Goal: Communication & Community: Answer question/provide support

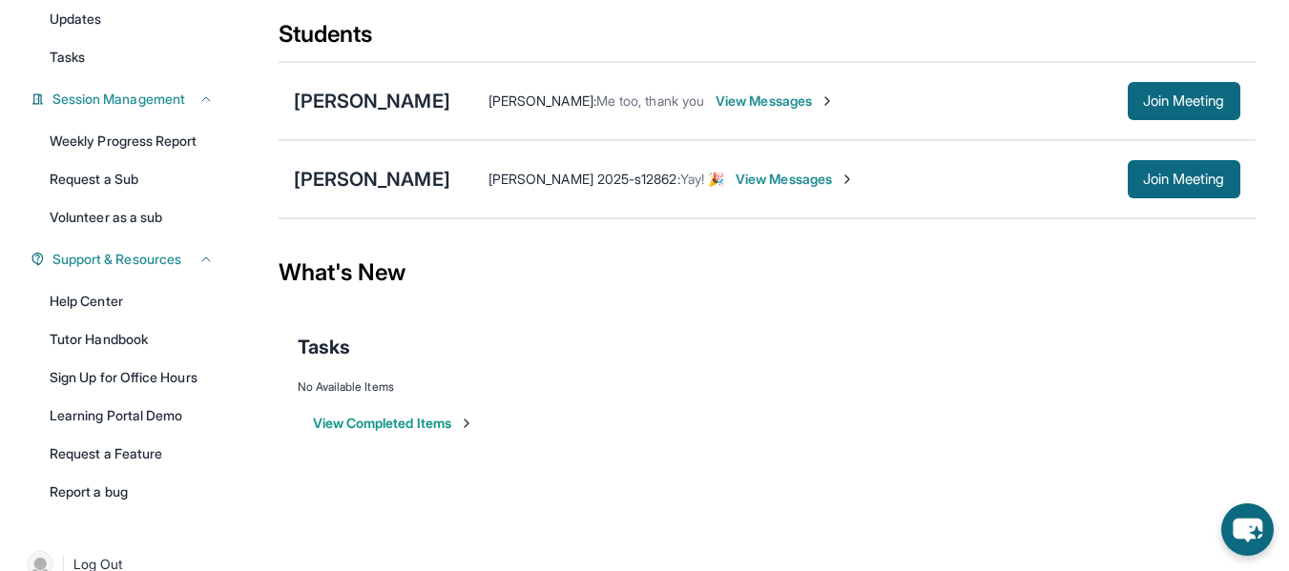
scroll to position [202, 0]
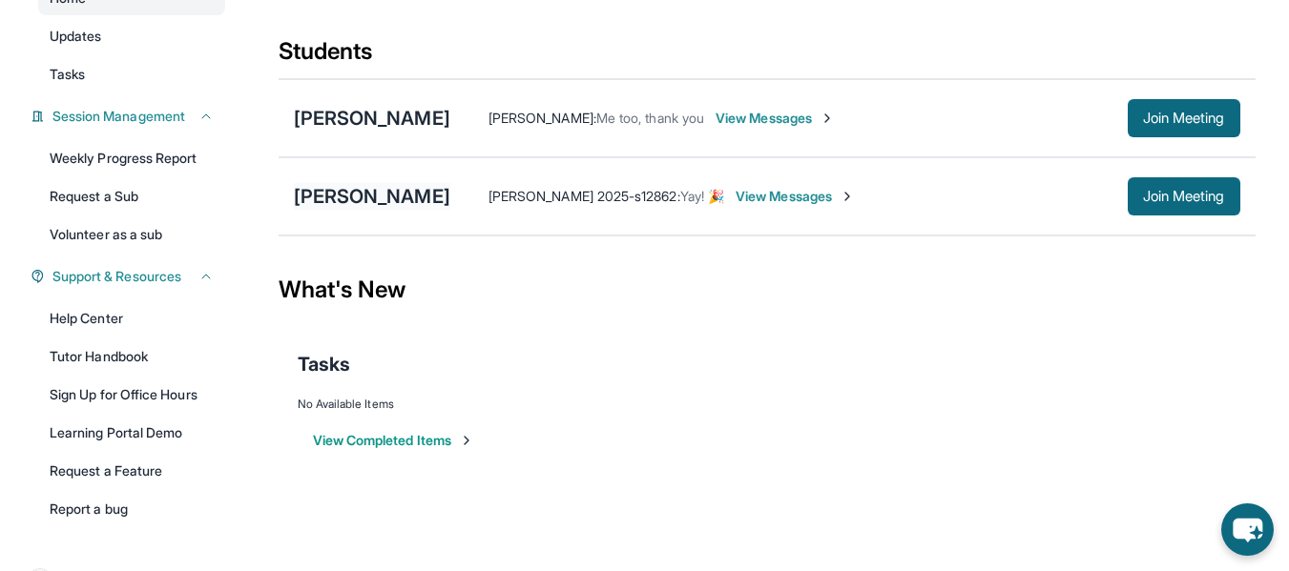
click at [332, 205] on div "[PERSON_NAME]" at bounding box center [372, 196] width 156 height 27
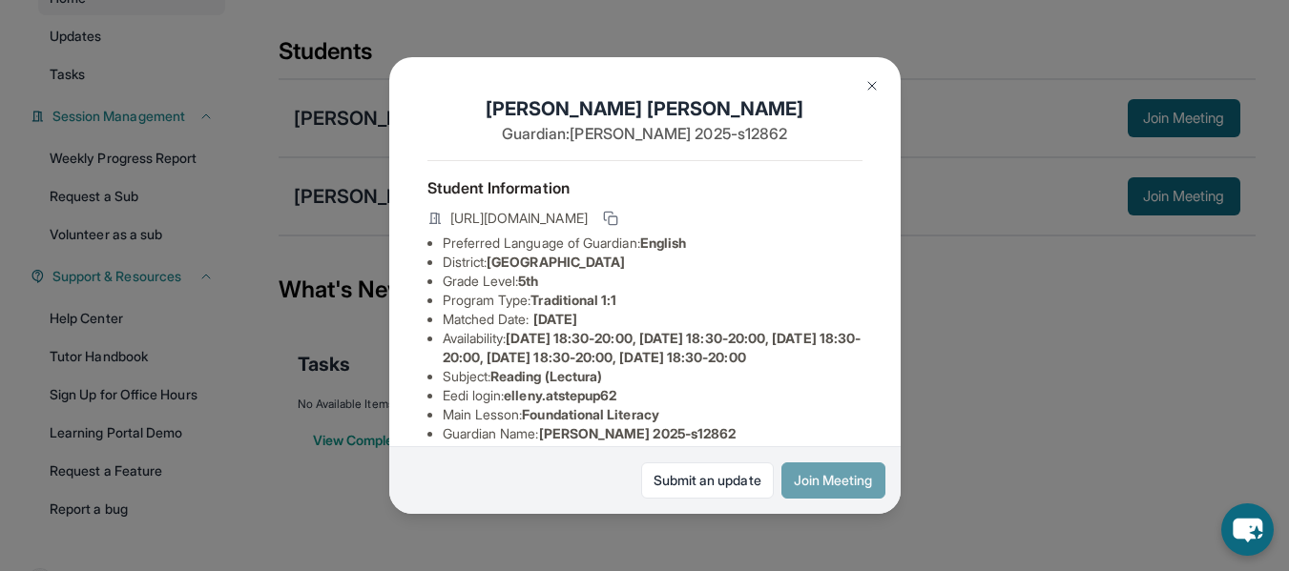
click at [827, 475] on button "Join Meeting" at bounding box center [833, 481] width 104 height 36
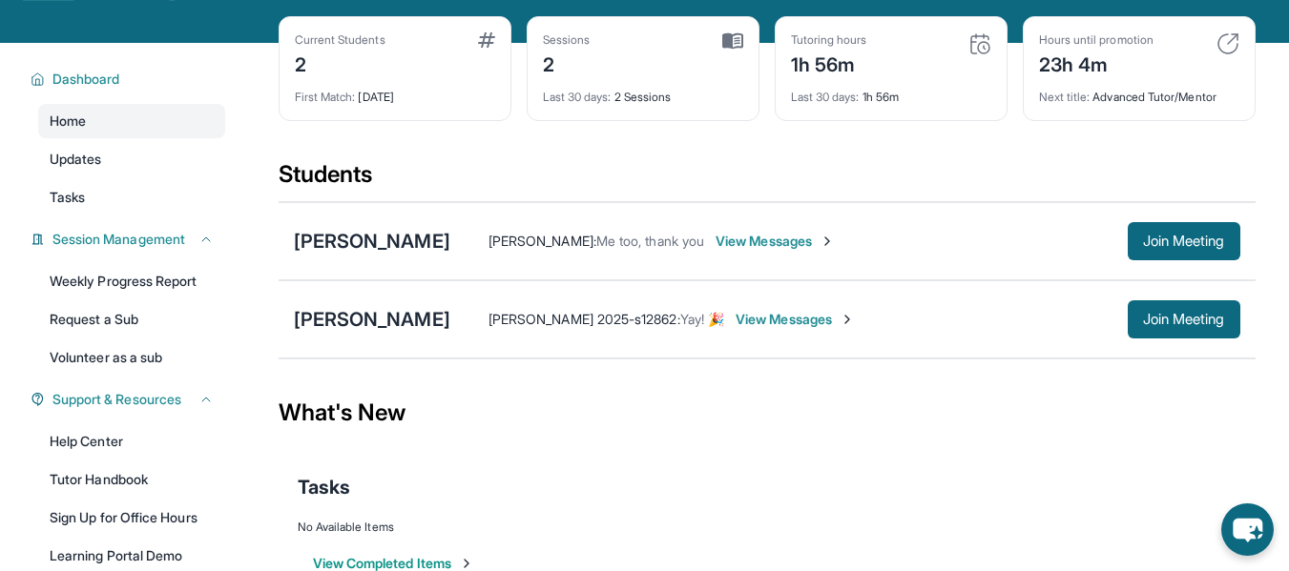
scroll to position [65, 0]
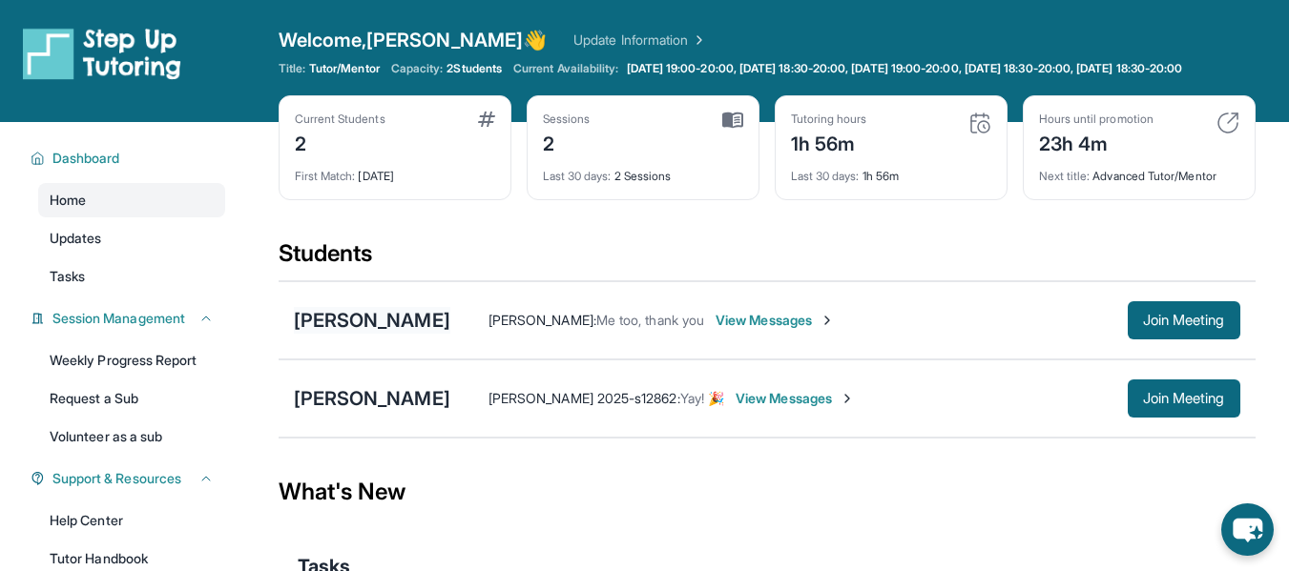
click at [370, 334] on div "[PERSON_NAME]" at bounding box center [372, 320] width 156 height 27
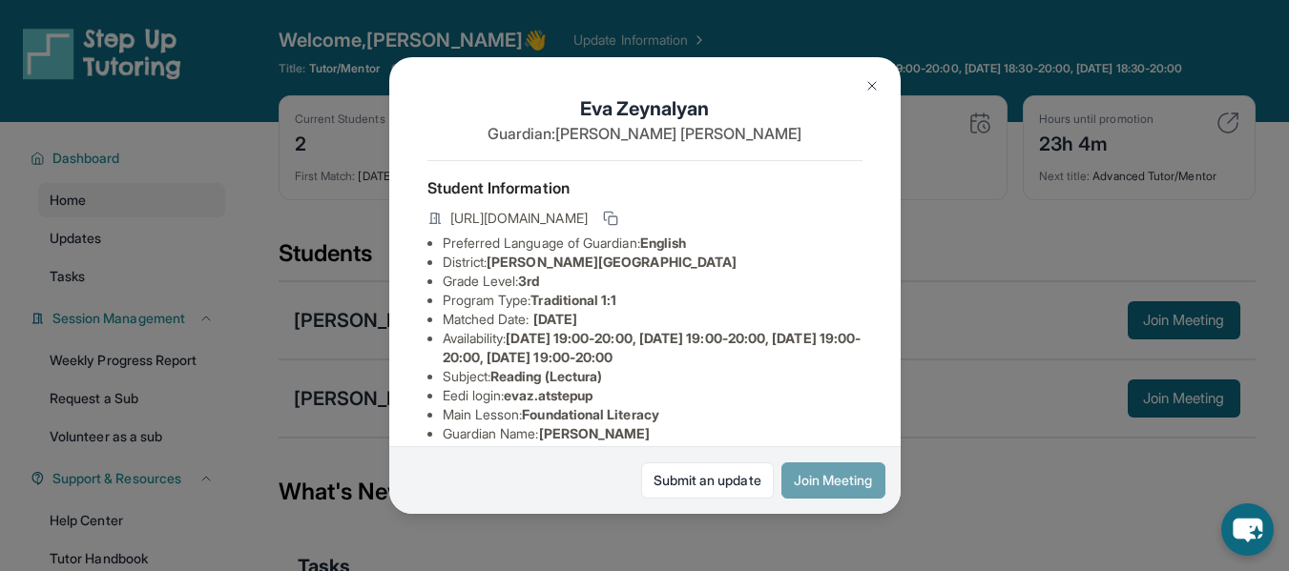
click at [823, 492] on button "Join Meeting" at bounding box center [833, 481] width 104 height 36
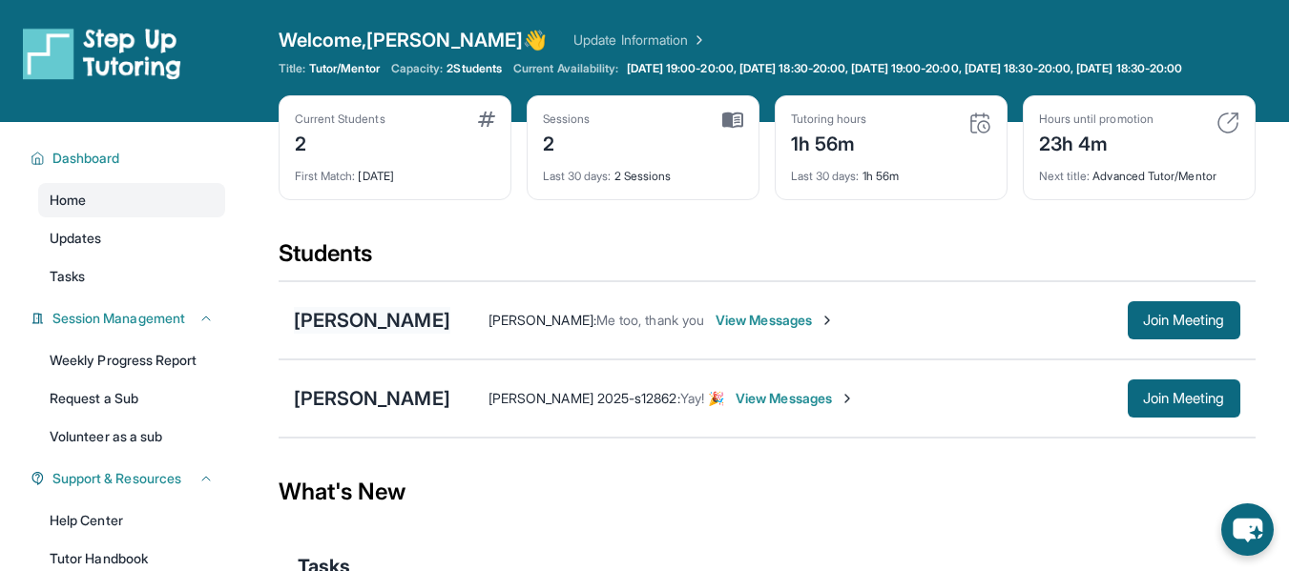
click at [367, 334] on div "[PERSON_NAME]" at bounding box center [372, 320] width 156 height 27
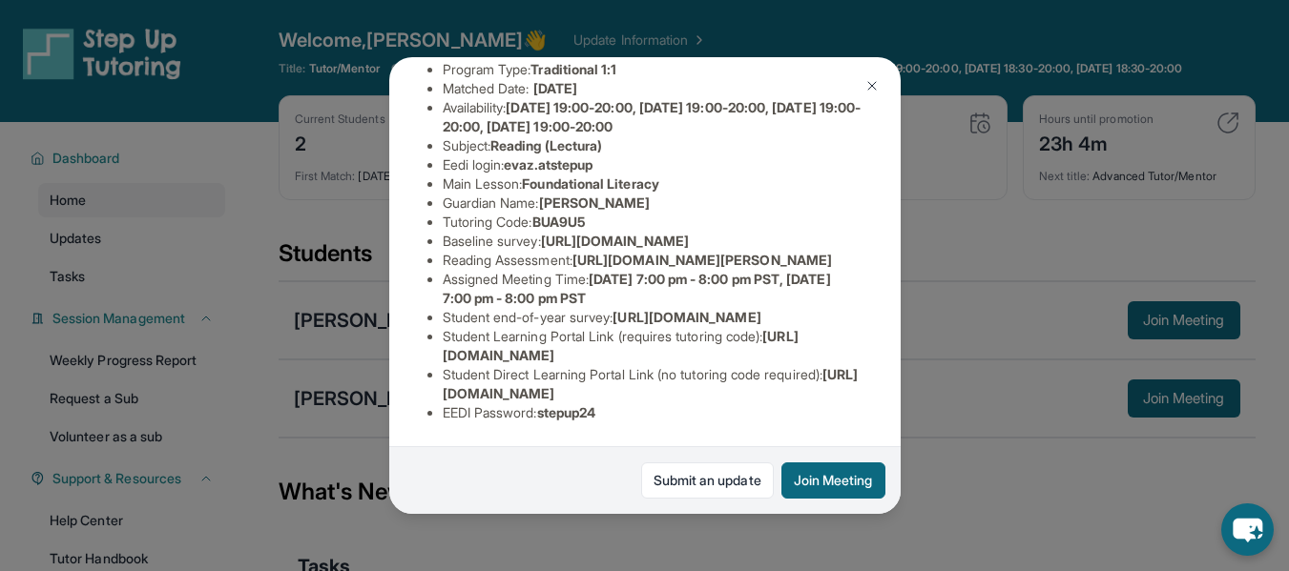
scroll to position [425, 0]
drag, startPoint x: 441, startPoint y: 348, endPoint x: 773, endPoint y: 344, distance: 332.0
click at [773, 344] on ul "Preferred Language of Guardian: English District: Victor Elementary Grade Level…" at bounding box center [644, 213] width 435 height 420
copy span "[URL][DOMAIN_NAME]"
click at [798, 404] on li "EEDI Password : stepup24" at bounding box center [653, 413] width 420 height 19
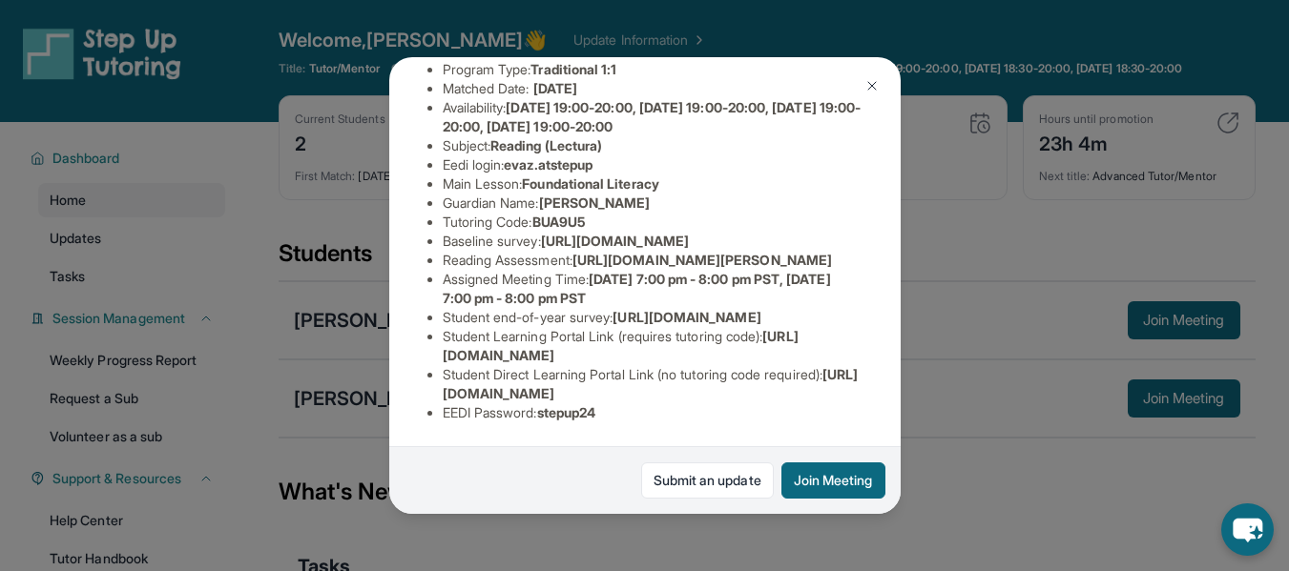
click at [448, 385] on span "https://student-portal.stepuptutoring.org/student/BUA9U5" at bounding box center [651, 383] width 416 height 35
drag, startPoint x: 780, startPoint y: 394, endPoint x: 837, endPoint y: 397, distance: 56.4
click at [837, 397] on li "Student Direct Learning Portal Link (no tutoring code required) : https://stude…" at bounding box center [653, 384] width 420 height 38
copy span "BUA9U5"
